Goal: Transaction & Acquisition: Download file/media

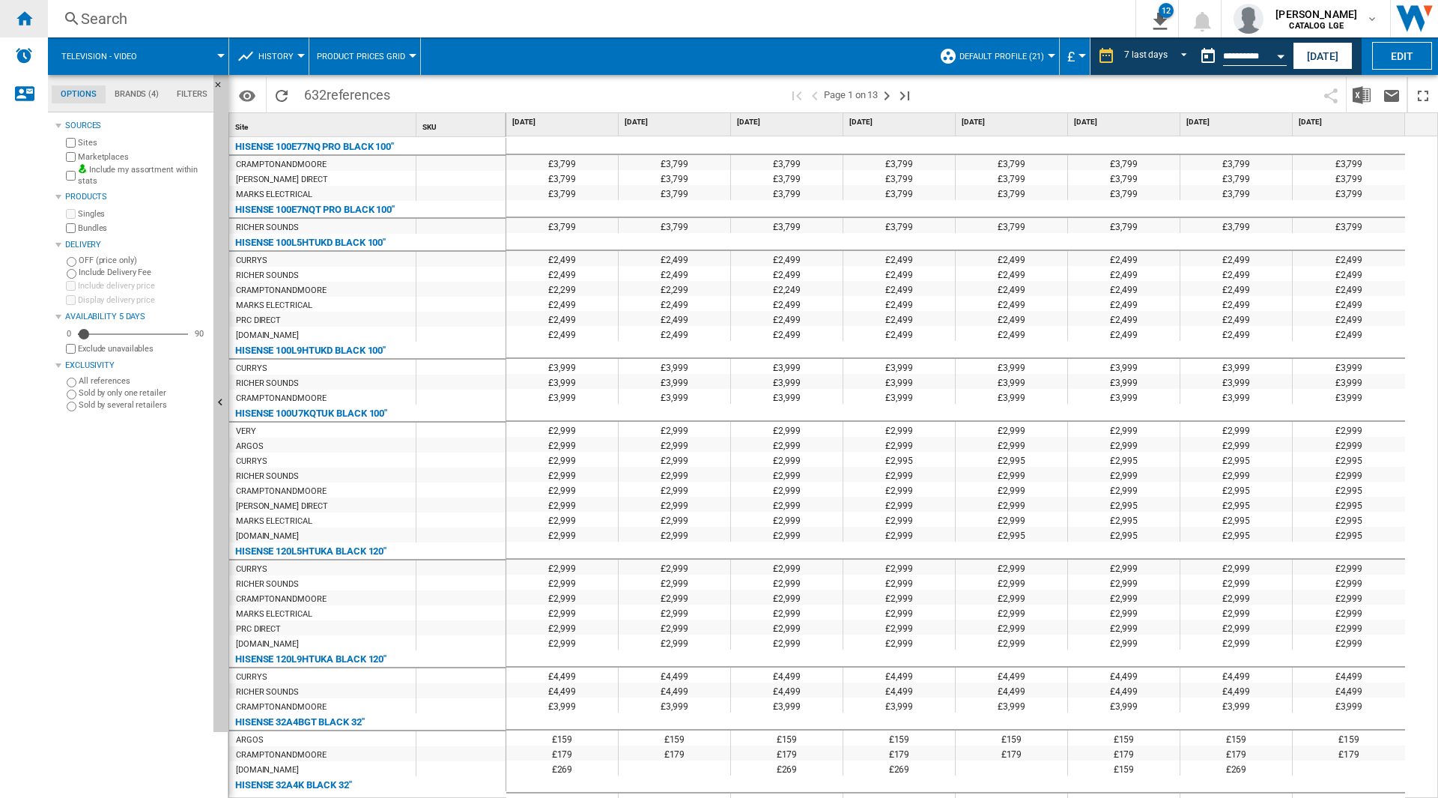
click at [8, 17] on div "Home" at bounding box center [24, 18] width 48 height 37
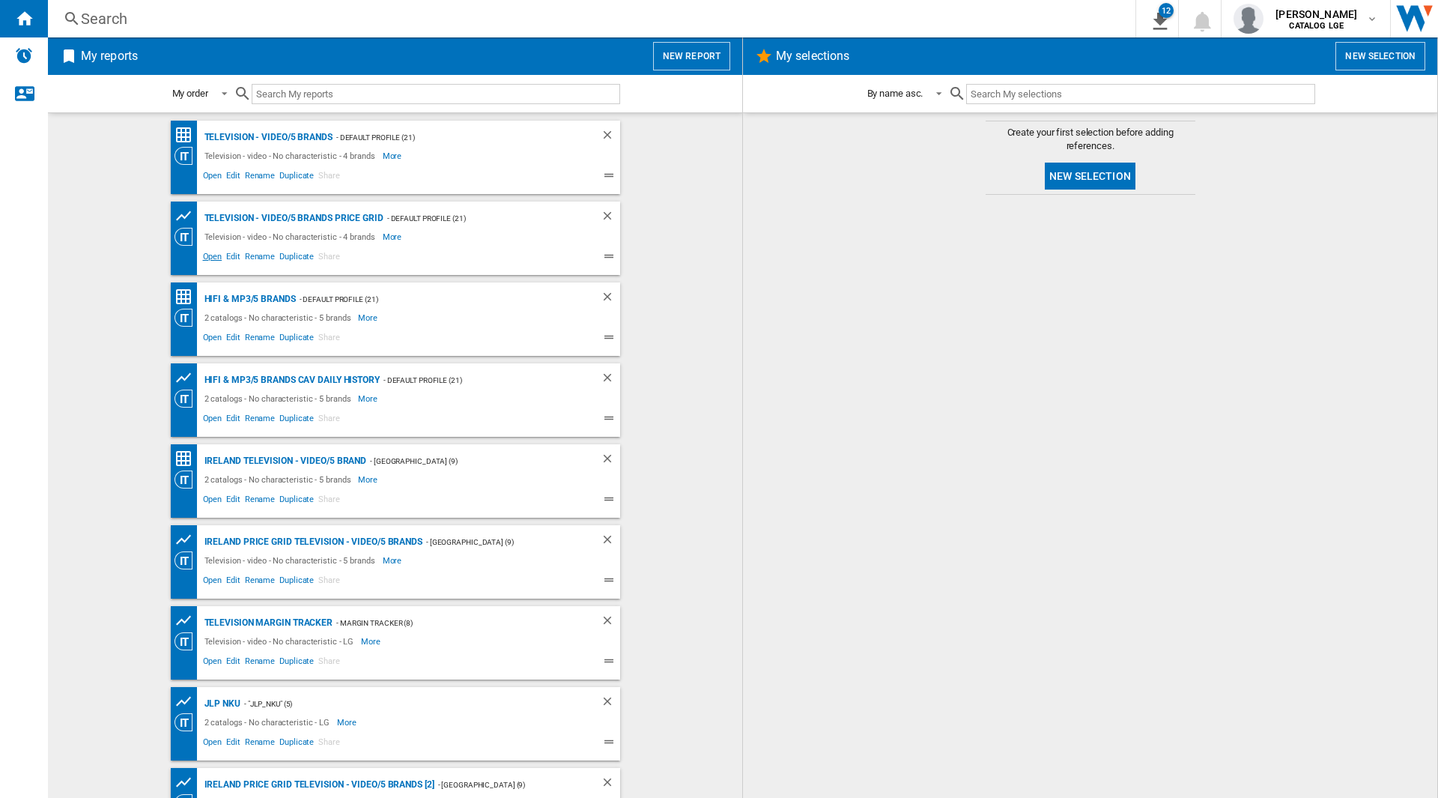
click at [201, 258] on span "Open" at bounding box center [213, 258] width 24 height 18
click at [213, 261] on span "Open" at bounding box center [213, 258] width 24 height 18
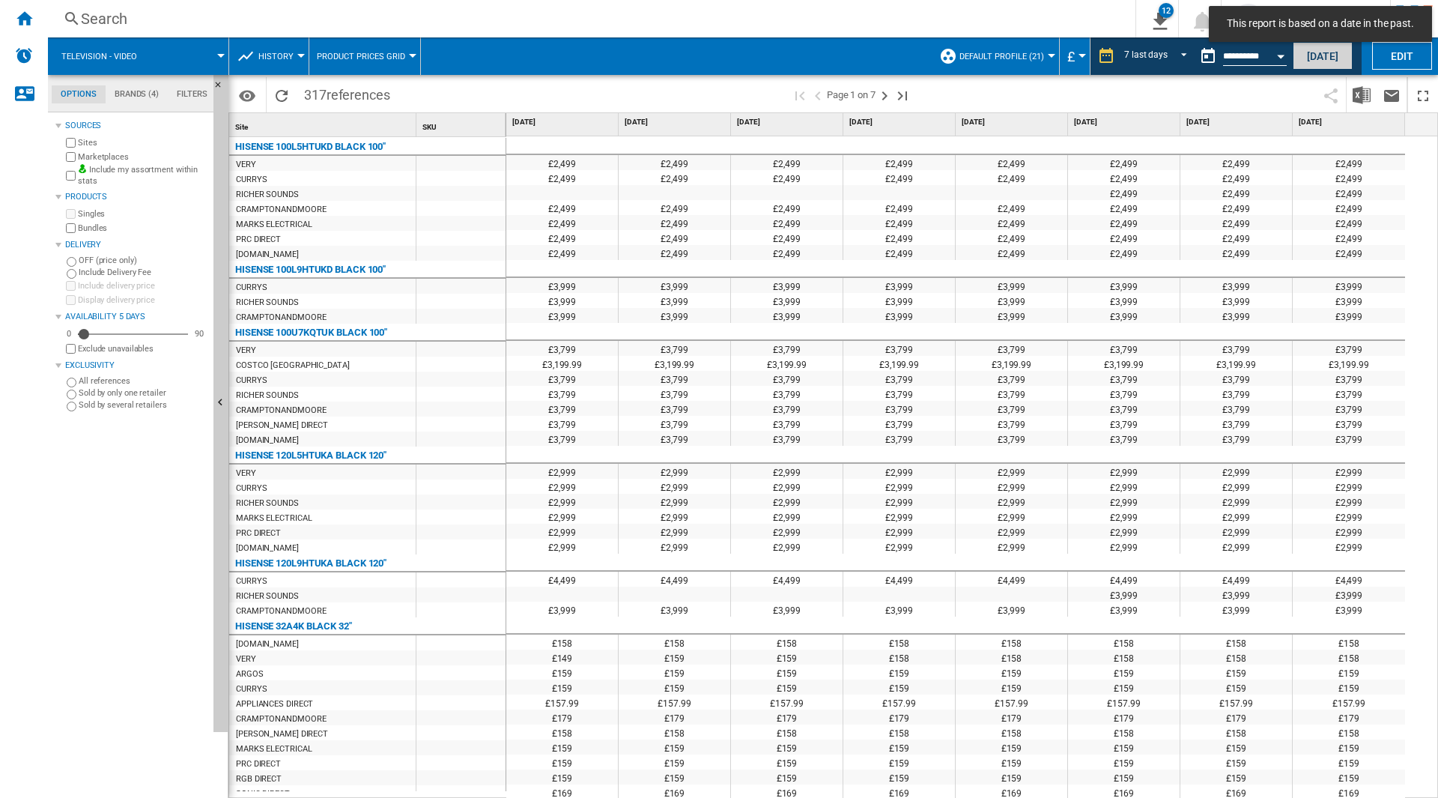
click at [1315, 53] on button "[DATE]" at bounding box center [1322, 56] width 60 height 28
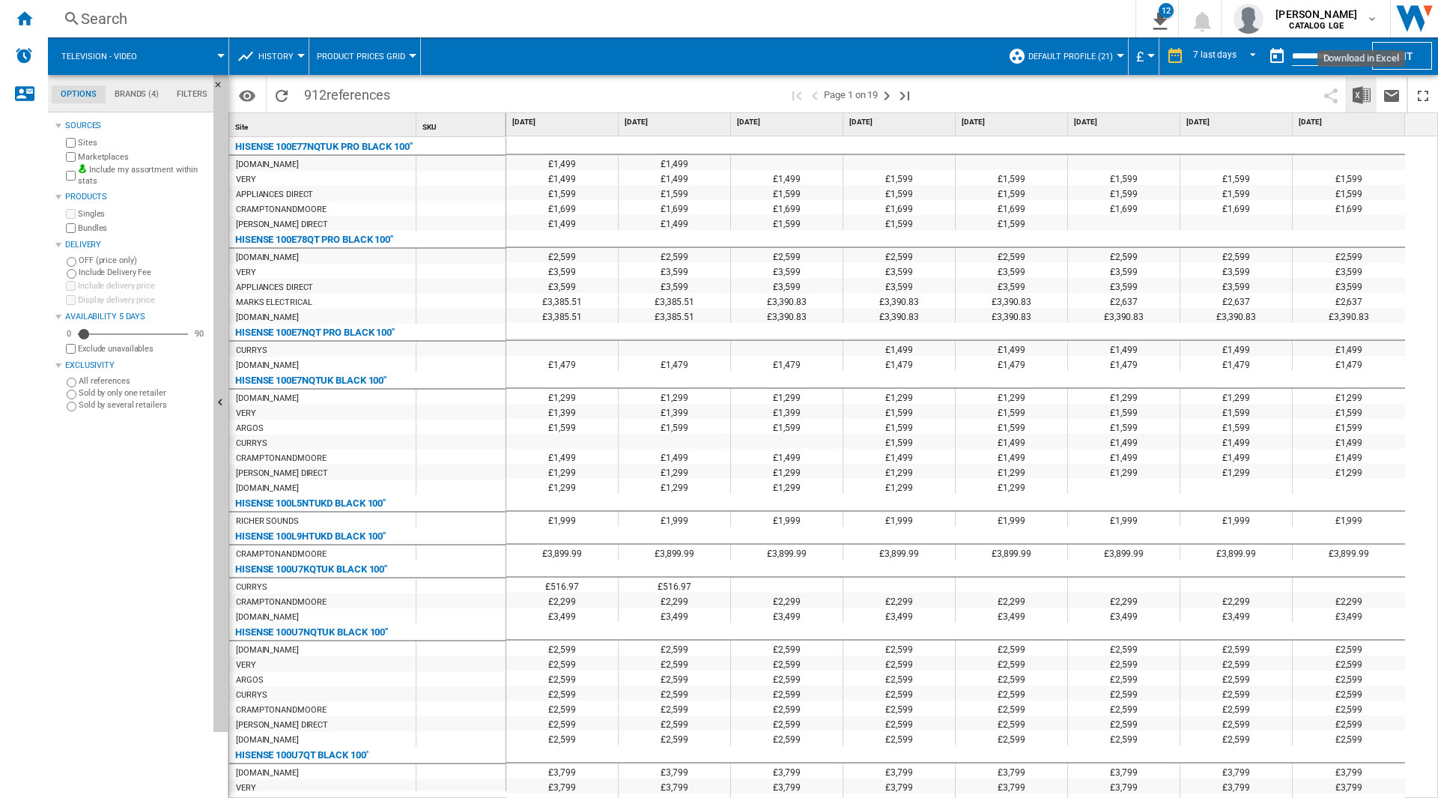
click at [1358, 97] on img "Download in Excel" at bounding box center [1361, 95] width 18 height 18
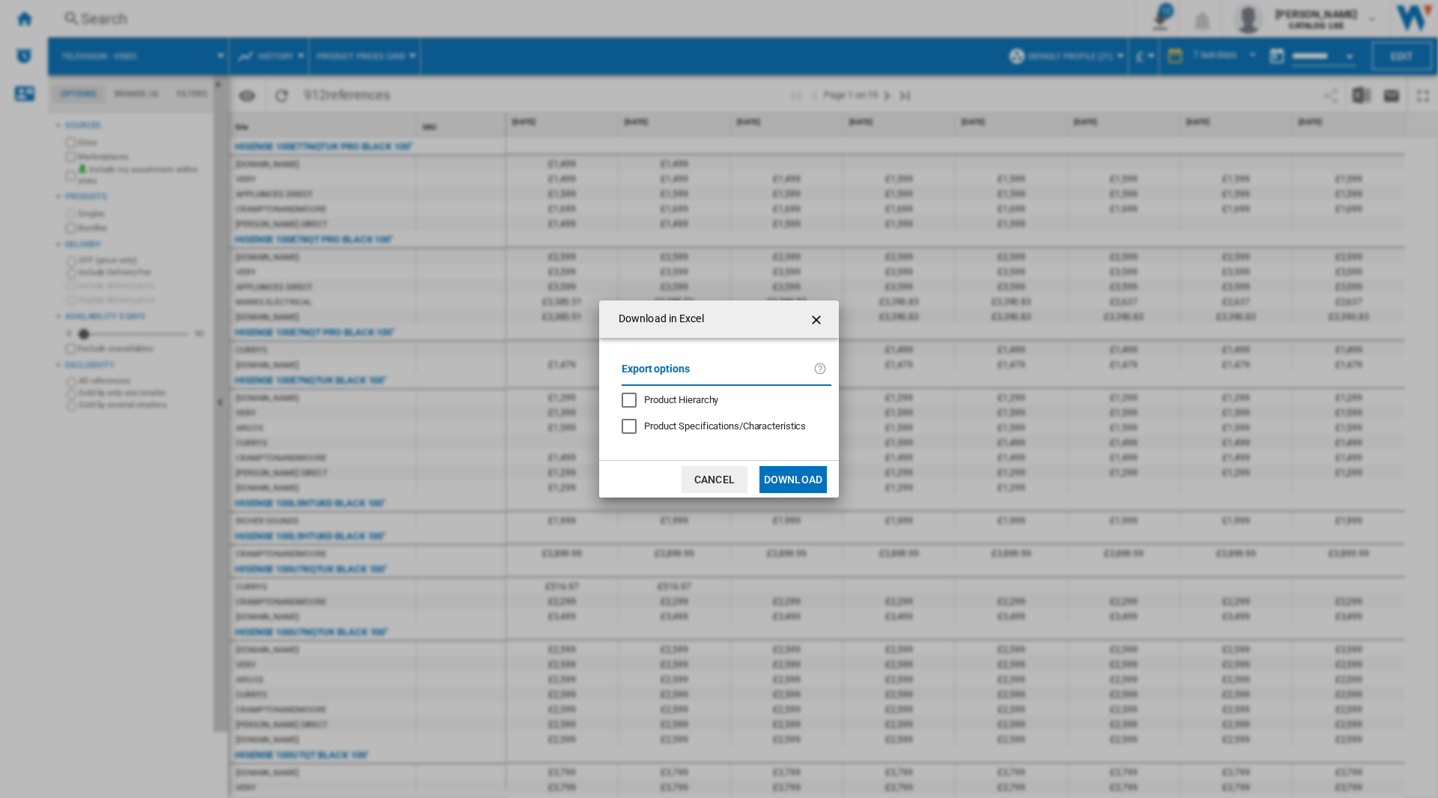
click at [796, 470] on button "Download" at bounding box center [792, 479] width 67 height 27
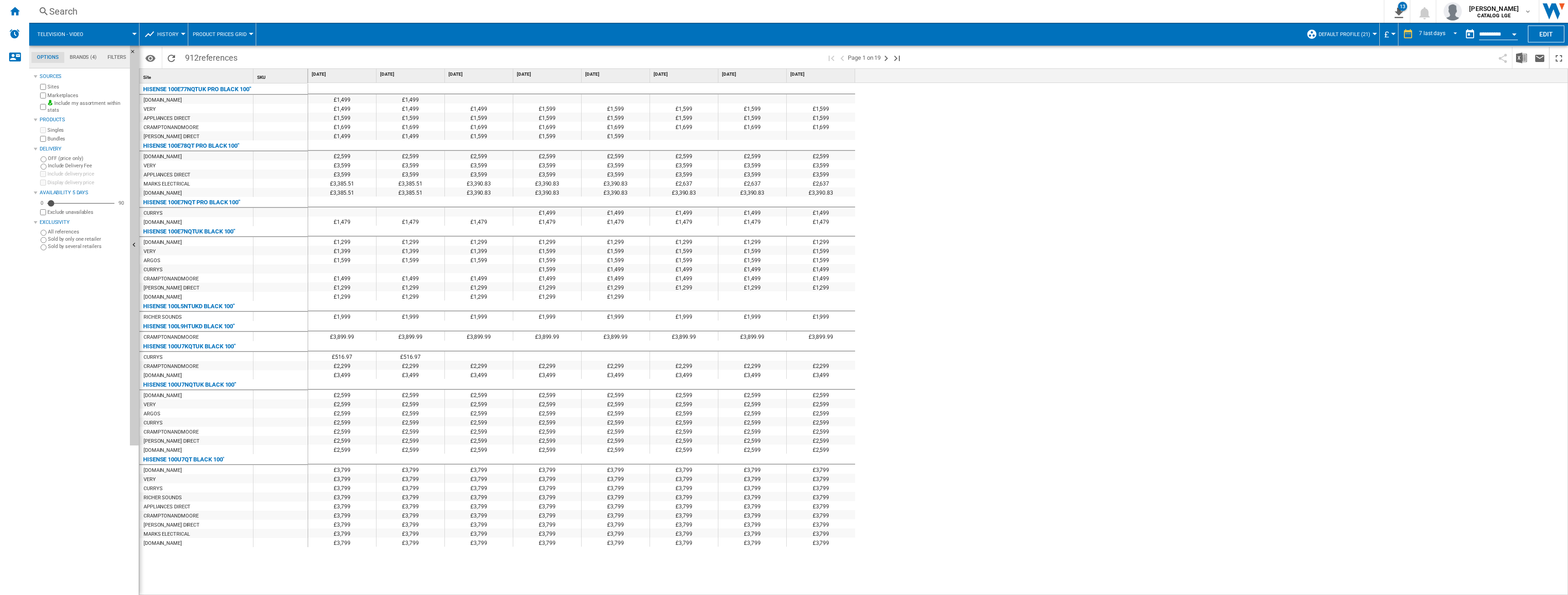
click at [875, 160] on div "£1,499 £1,499 £1,499 £1,499 £1,499 £1,599 £1,599 £1,599 £1,599 £1,599 £1,599 £1…" at bounding box center [938, 339] width 1261 height 513
